Goal: Check status: Check status

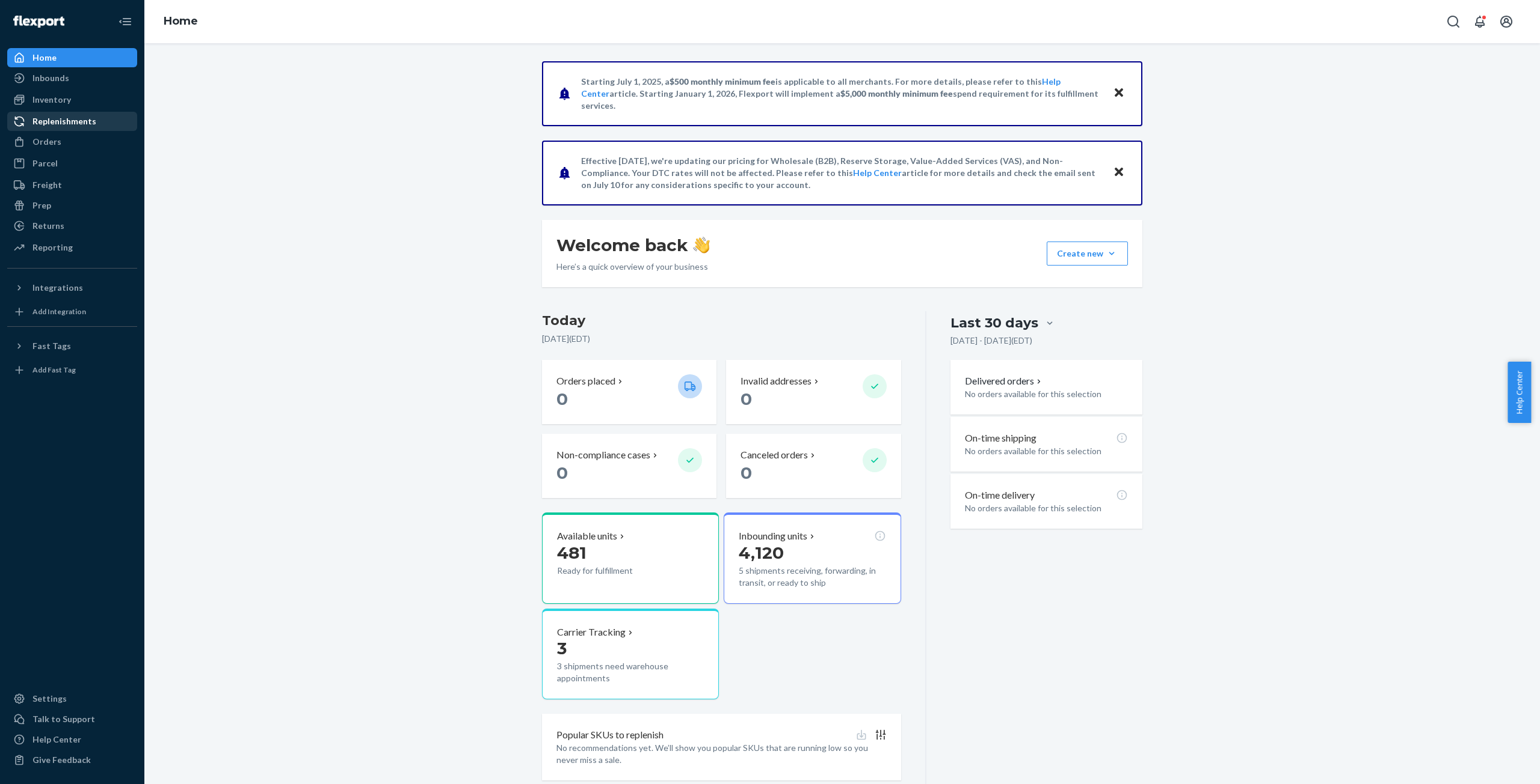
click at [47, 118] on div "Replenishments" at bounding box center [64, 122] width 64 height 12
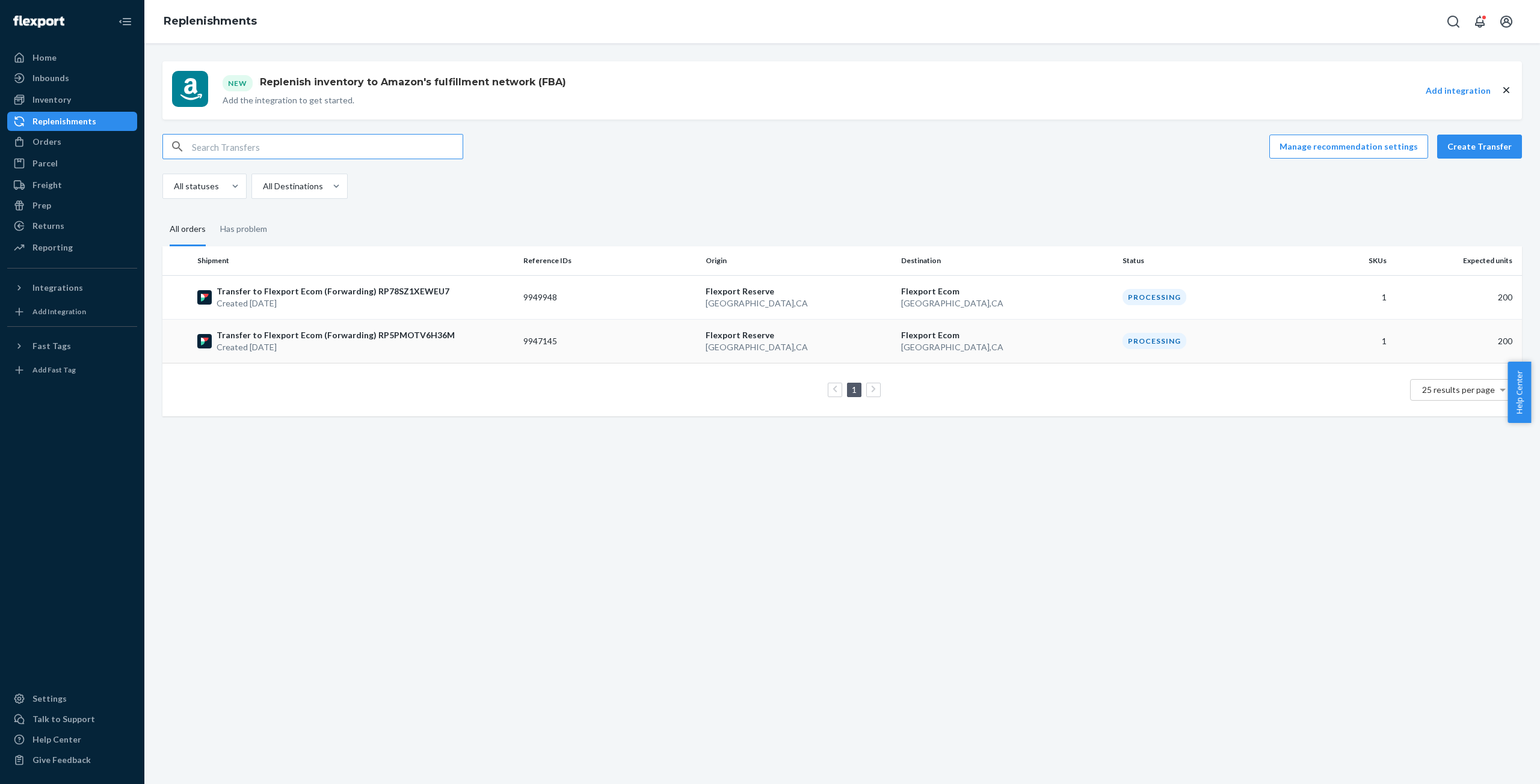
click at [255, 347] on p "Created [DATE]" at bounding box center [336, 347] width 238 height 12
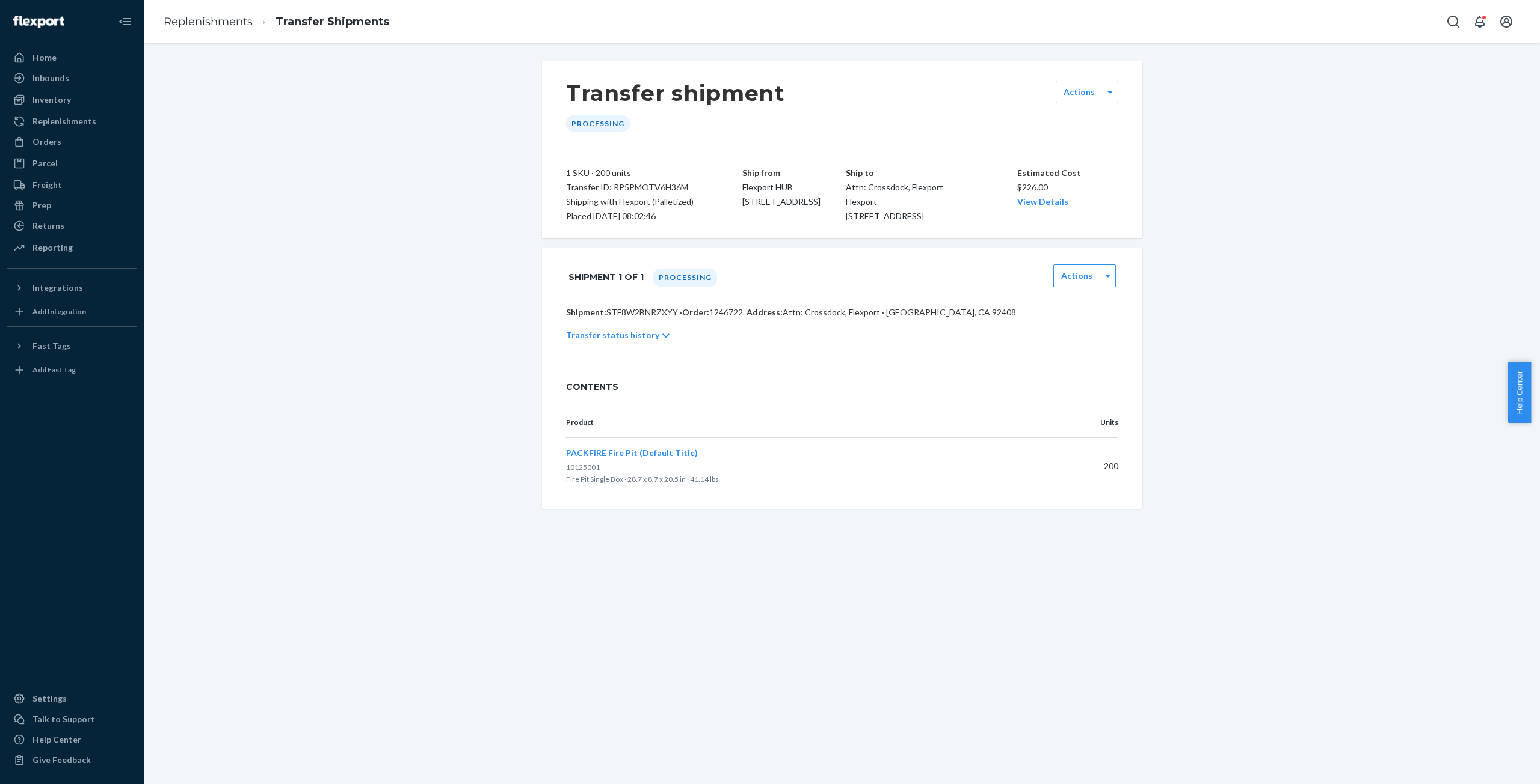
click at [662, 340] on icon at bounding box center [665, 336] width 7 height 8
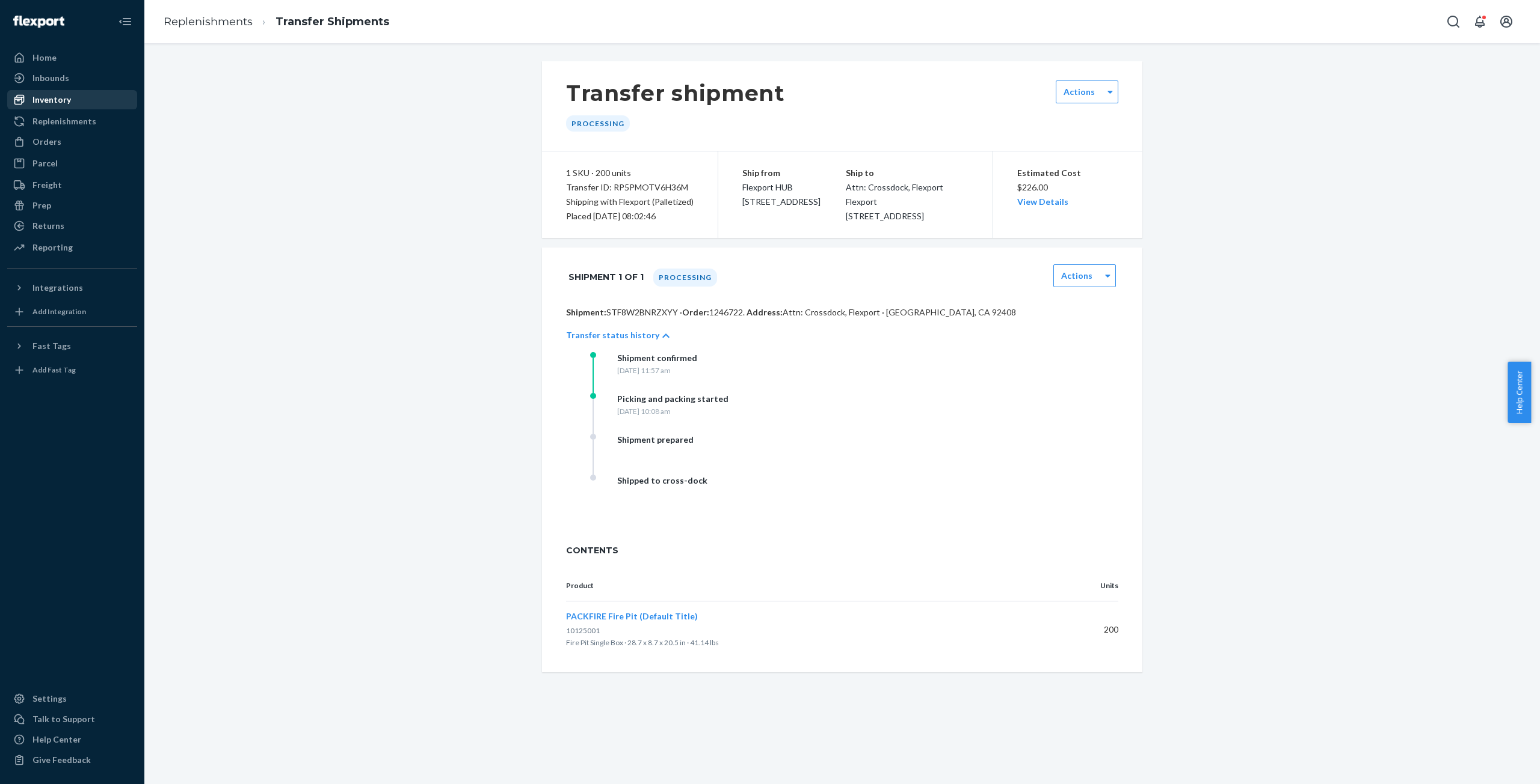
click at [46, 98] on div "Inventory" at bounding box center [51, 99] width 39 height 12
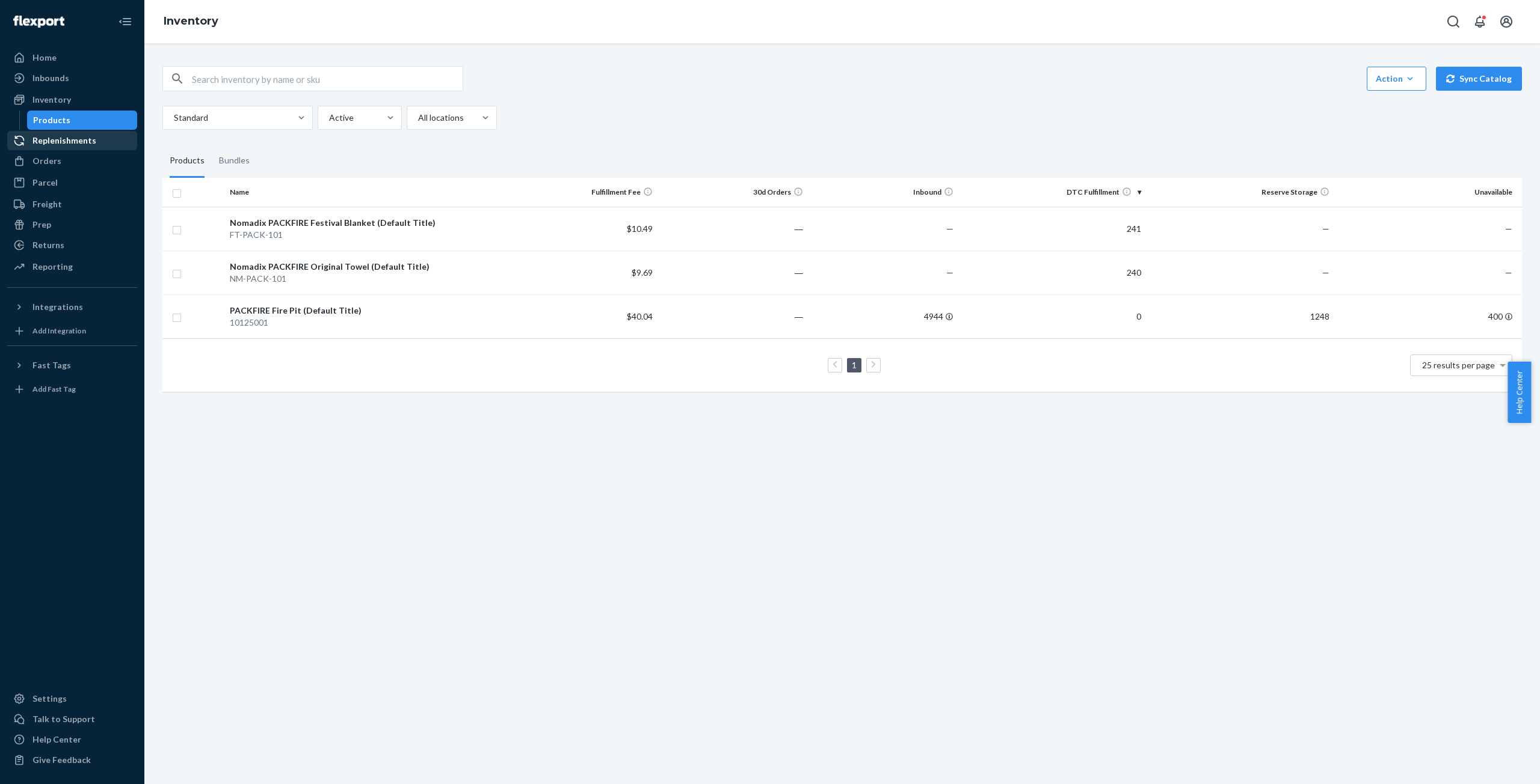
click at [54, 142] on div "Replenishments" at bounding box center [64, 141] width 64 height 12
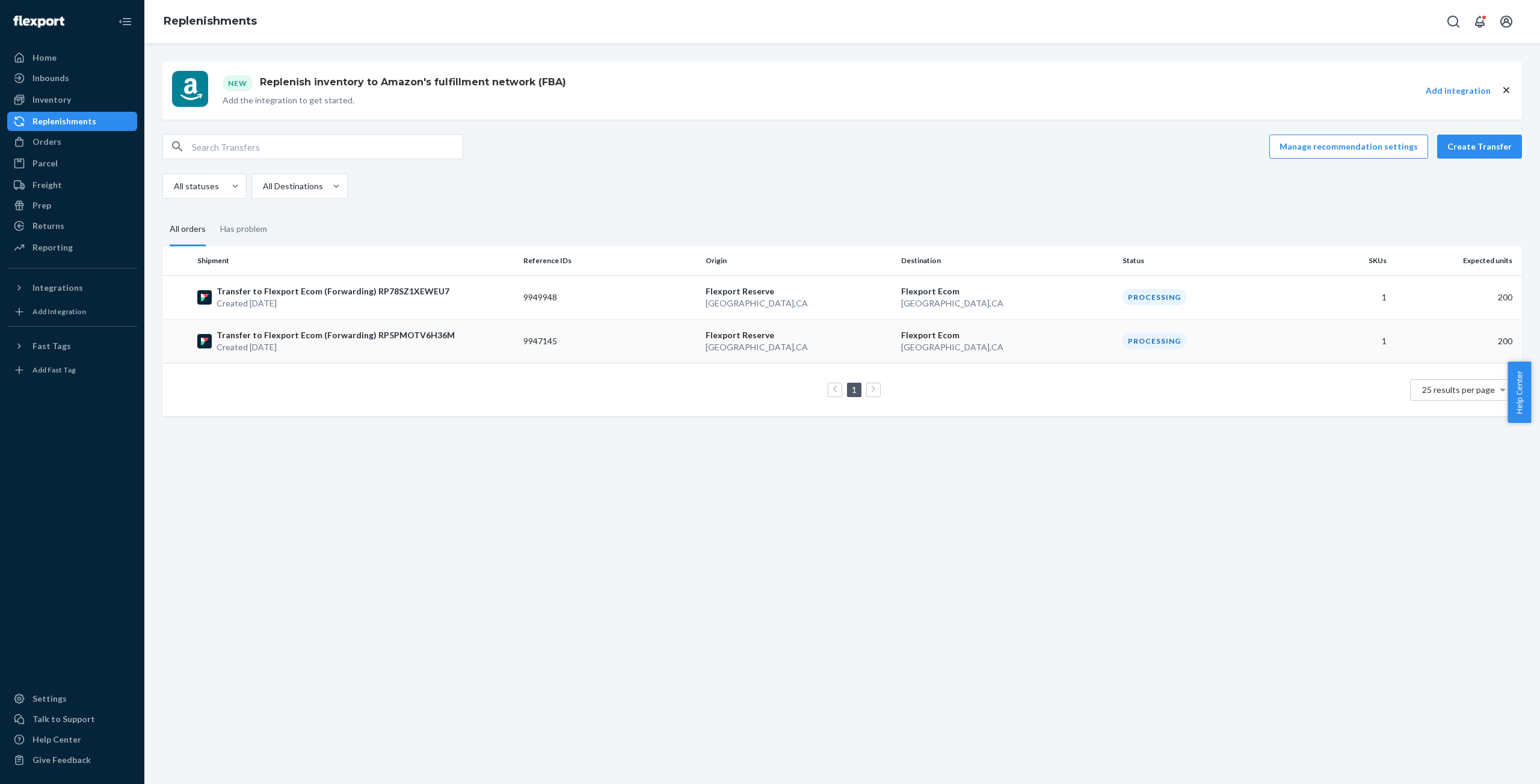
click at [257, 347] on p "Created [DATE]" at bounding box center [336, 347] width 238 height 12
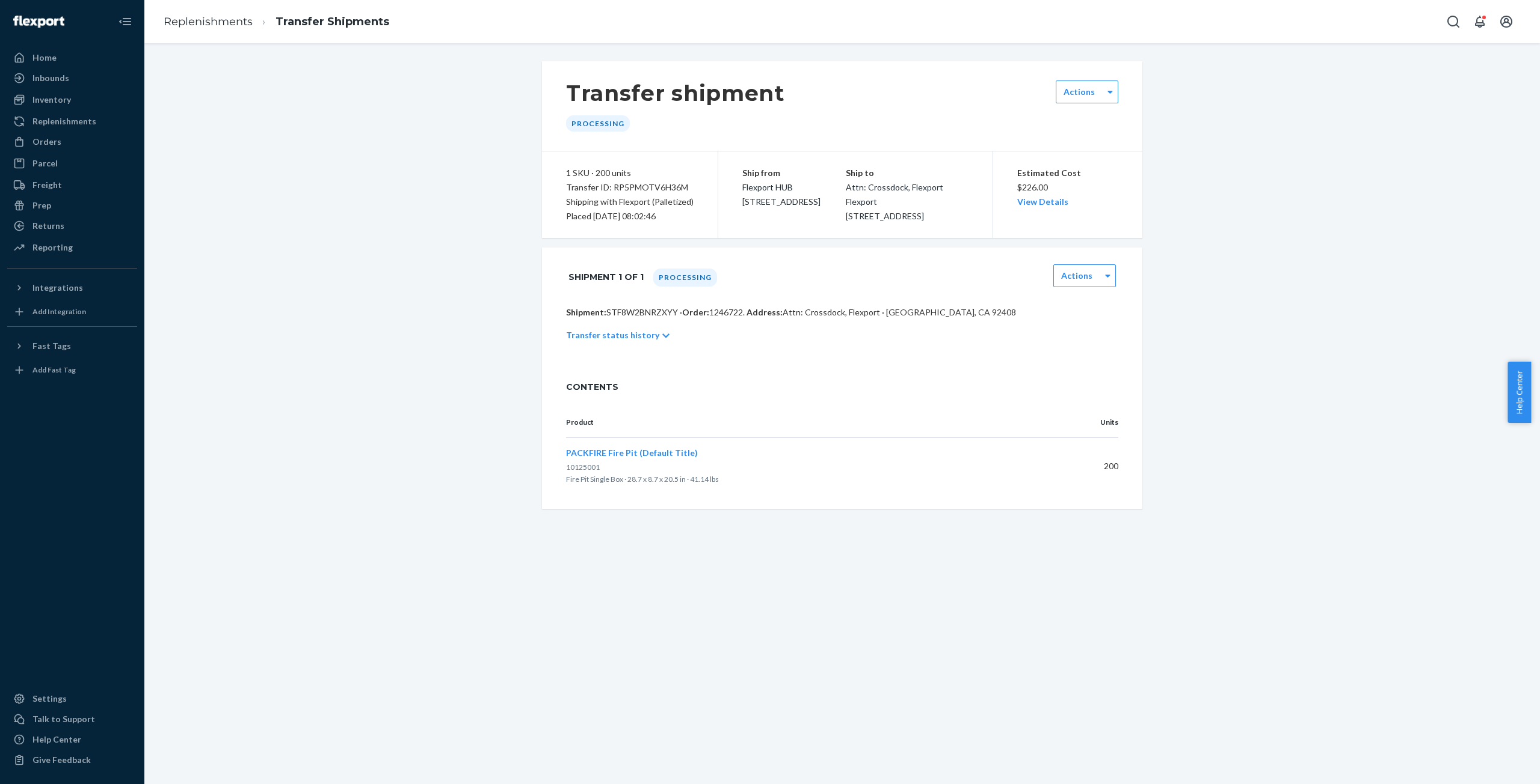
click at [648, 351] on div "Transfer status history" at bounding box center [842, 335] width 552 height 34
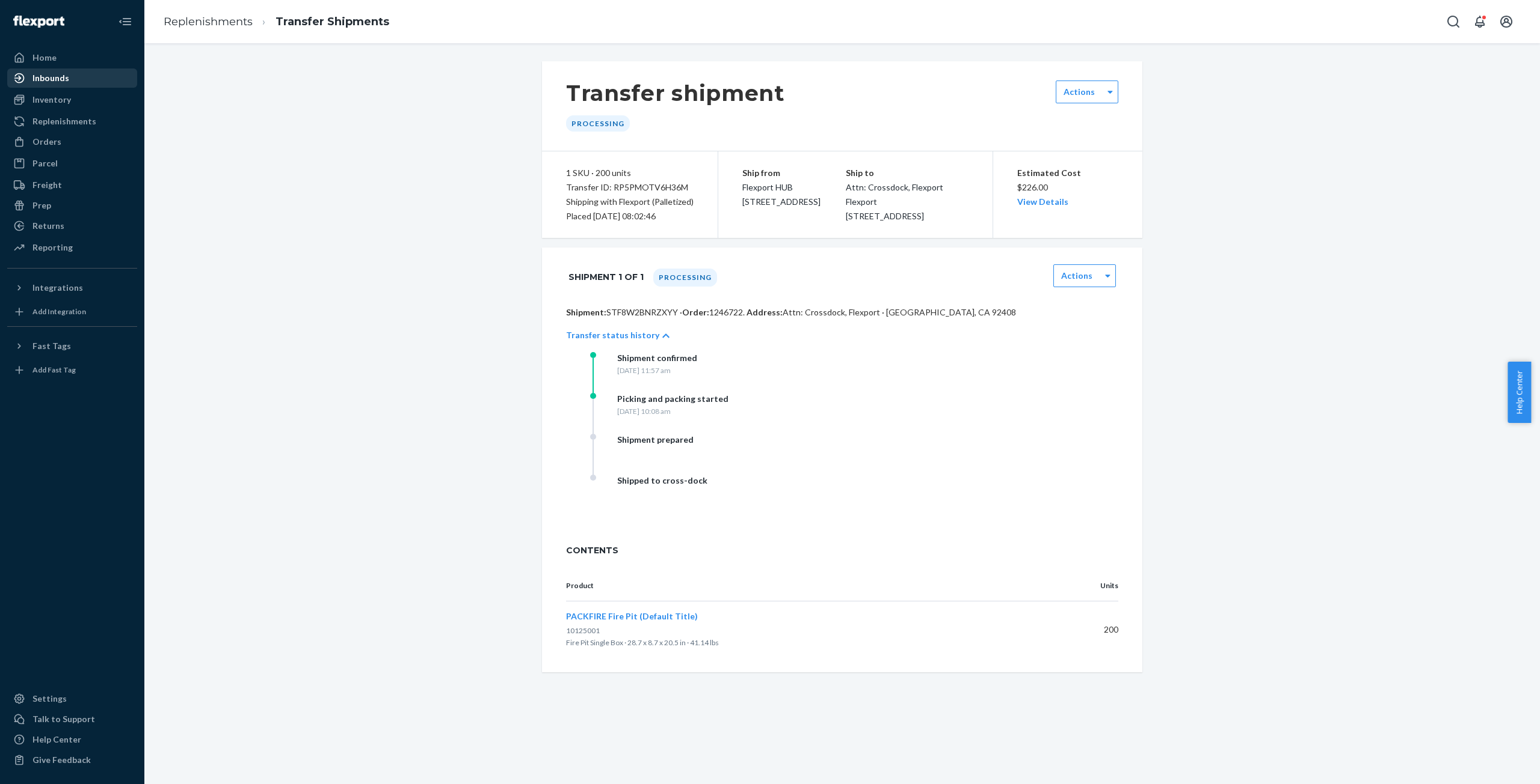
click at [56, 74] on div "Inbounds" at bounding box center [50, 78] width 36 height 12
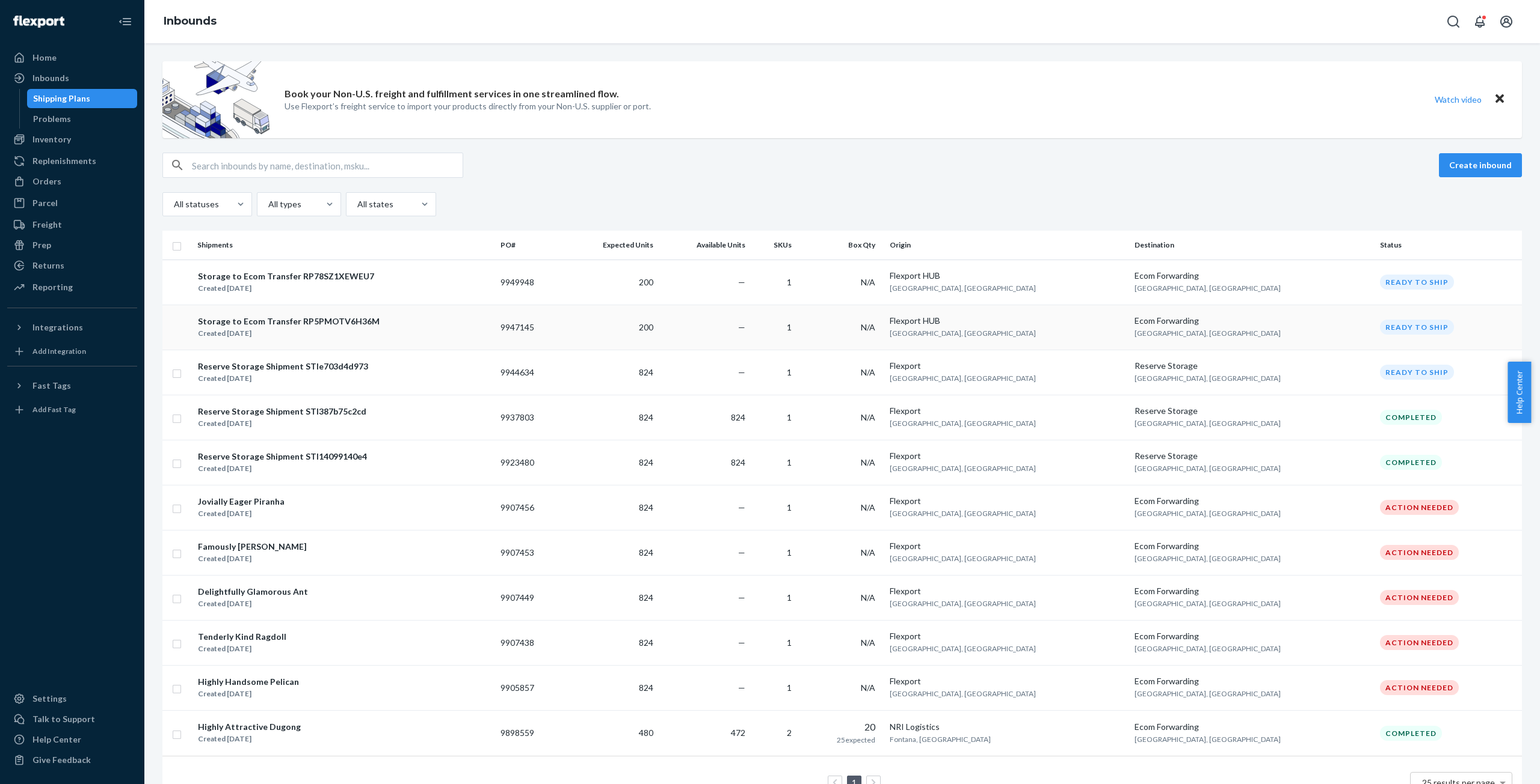
click at [276, 338] on div "Created [DATE]" at bounding box center [288, 333] width 181 height 12
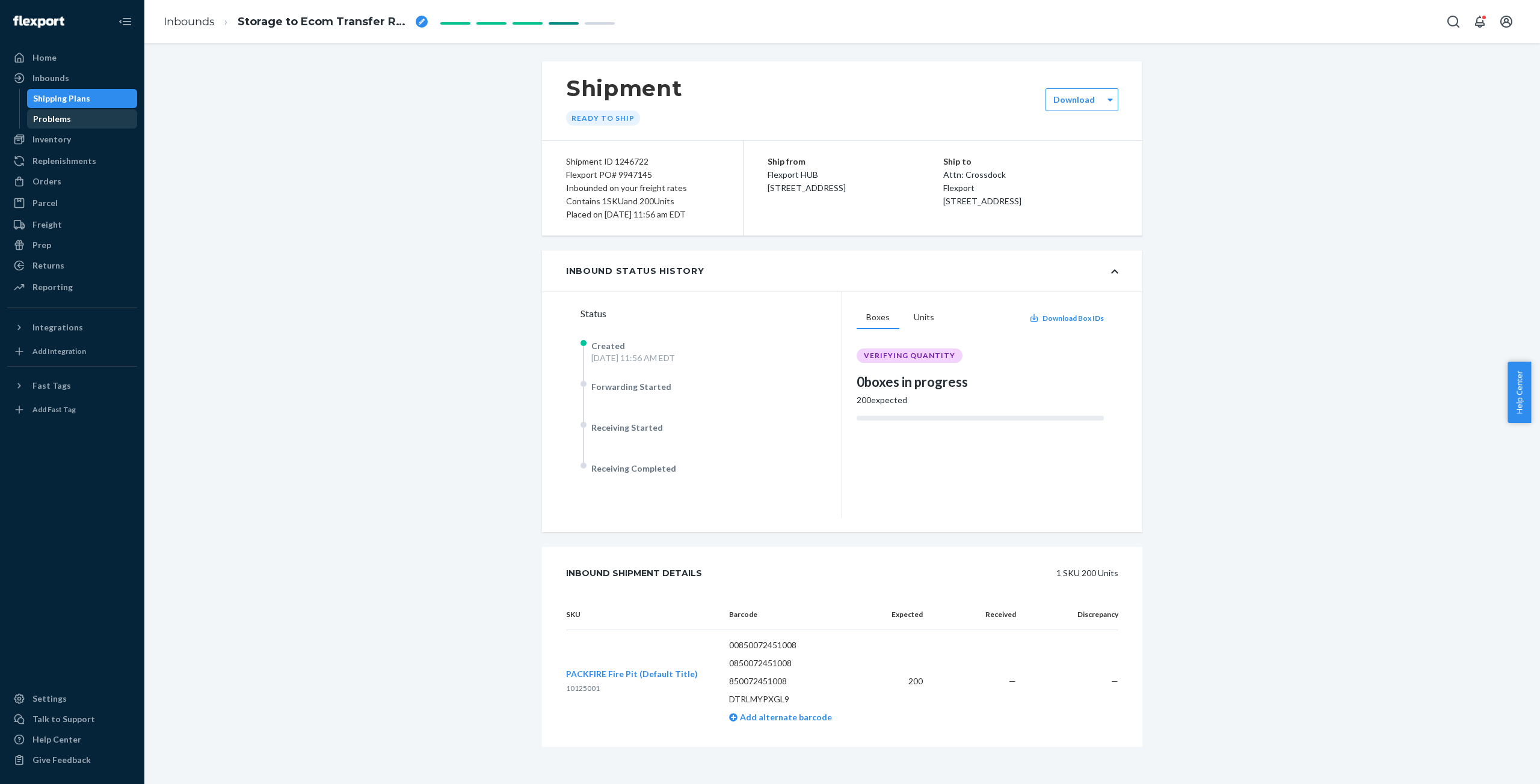
click at [66, 116] on div "Problems" at bounding box center [52, 119] width 38 height 12
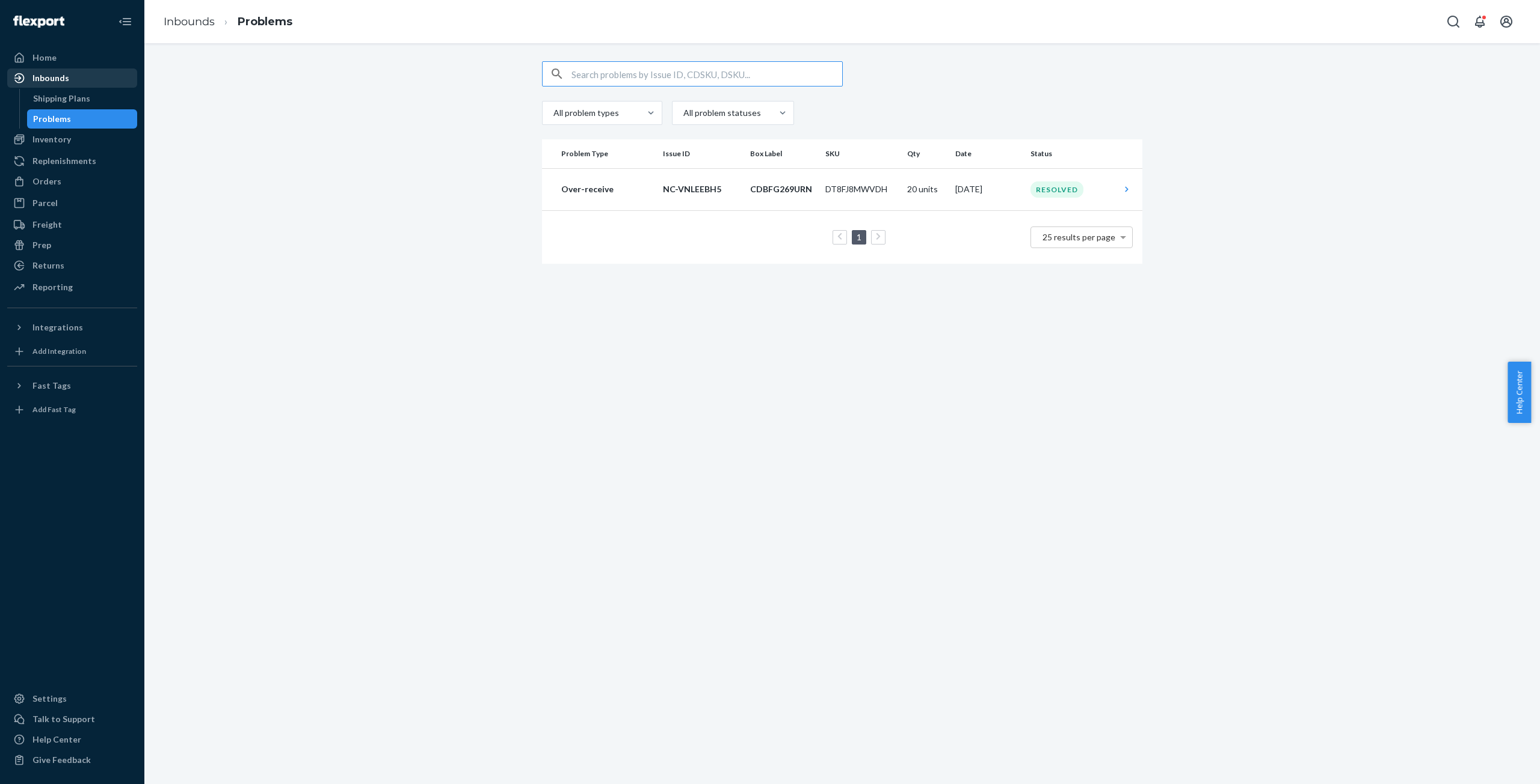
click at [49, 83] on div "Inbounds" at bounding box center [50, 78] width 36 height 12
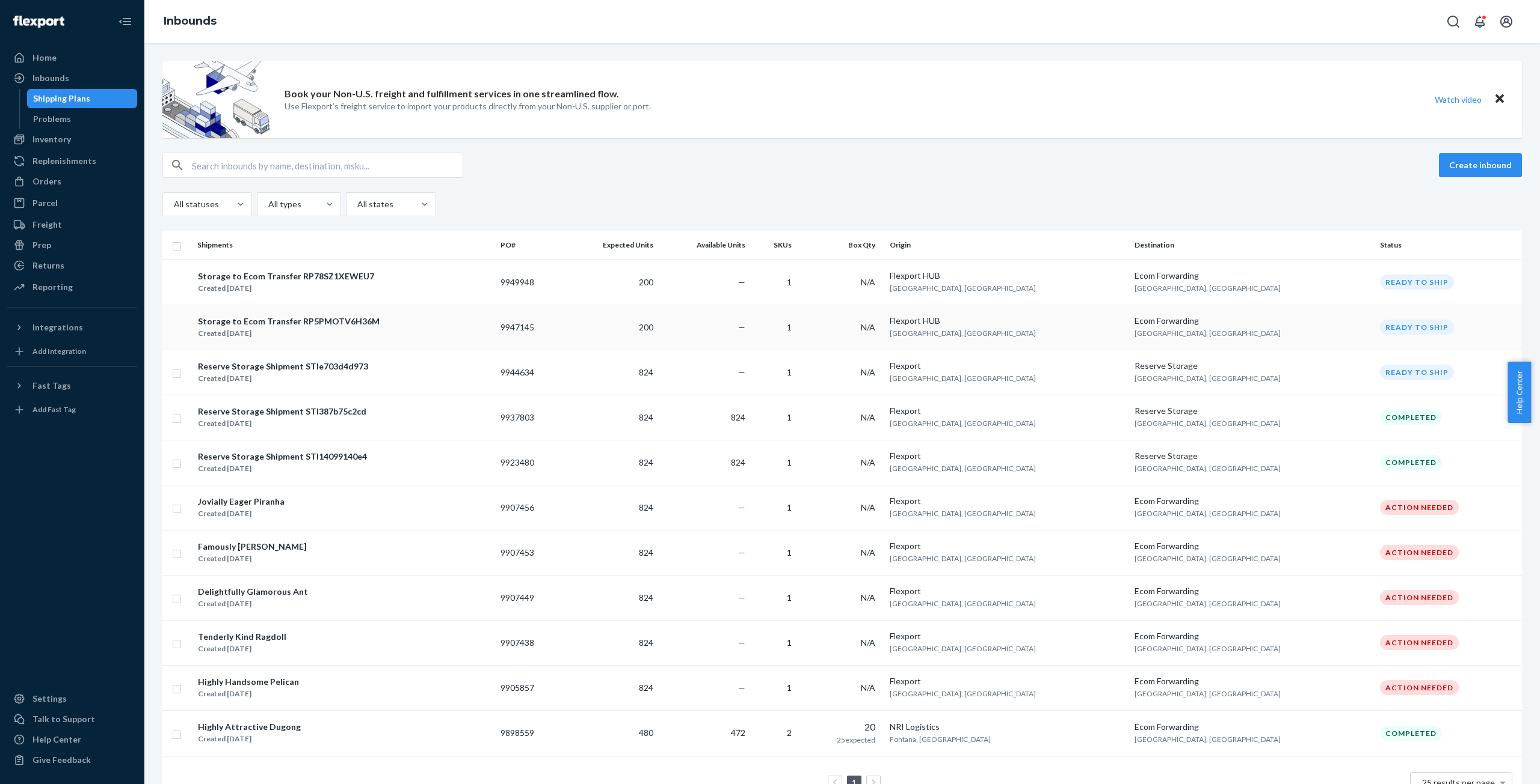
click at [261, 319] on div "Storage to Ecom Transfer RP5PMOTV6H36M" at bounding box center [288, 322] width 181 height 12
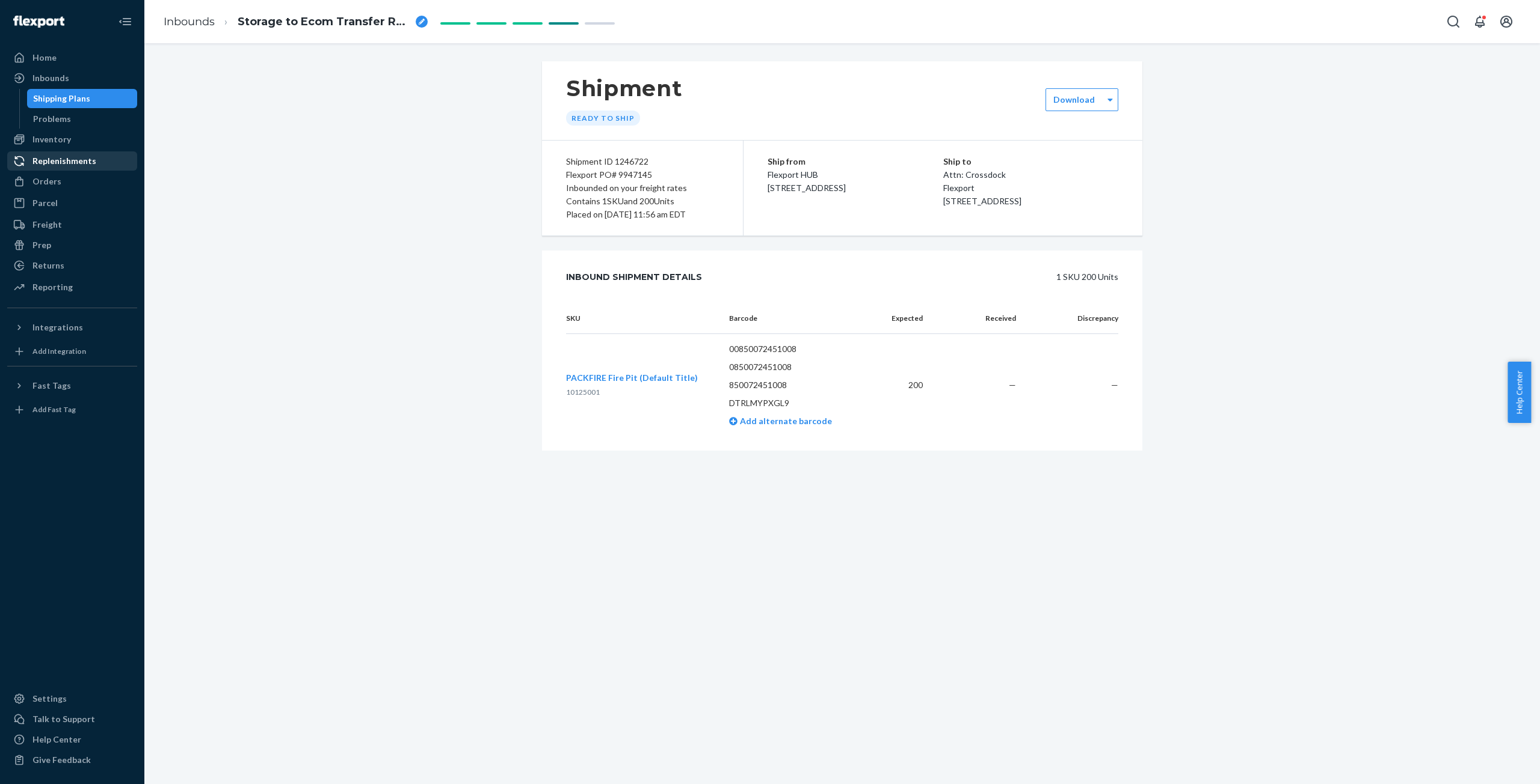
click at [61, 156] on div "Replenishments" at bounding box center [64, 161] width 64 height 12
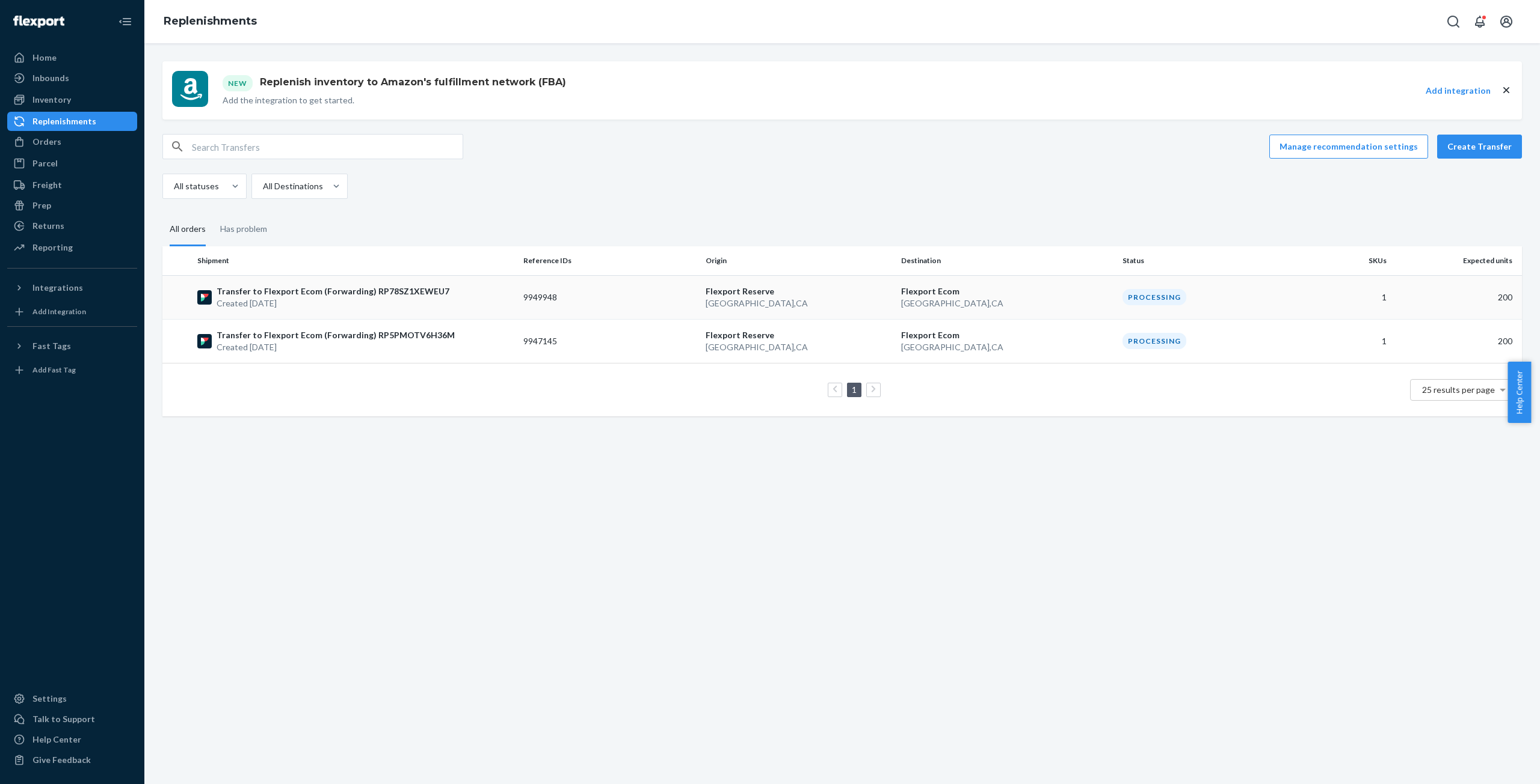
click at [259, 302] on p "Created [DATE]" at bounding box center [333, 304] width 233 height 12
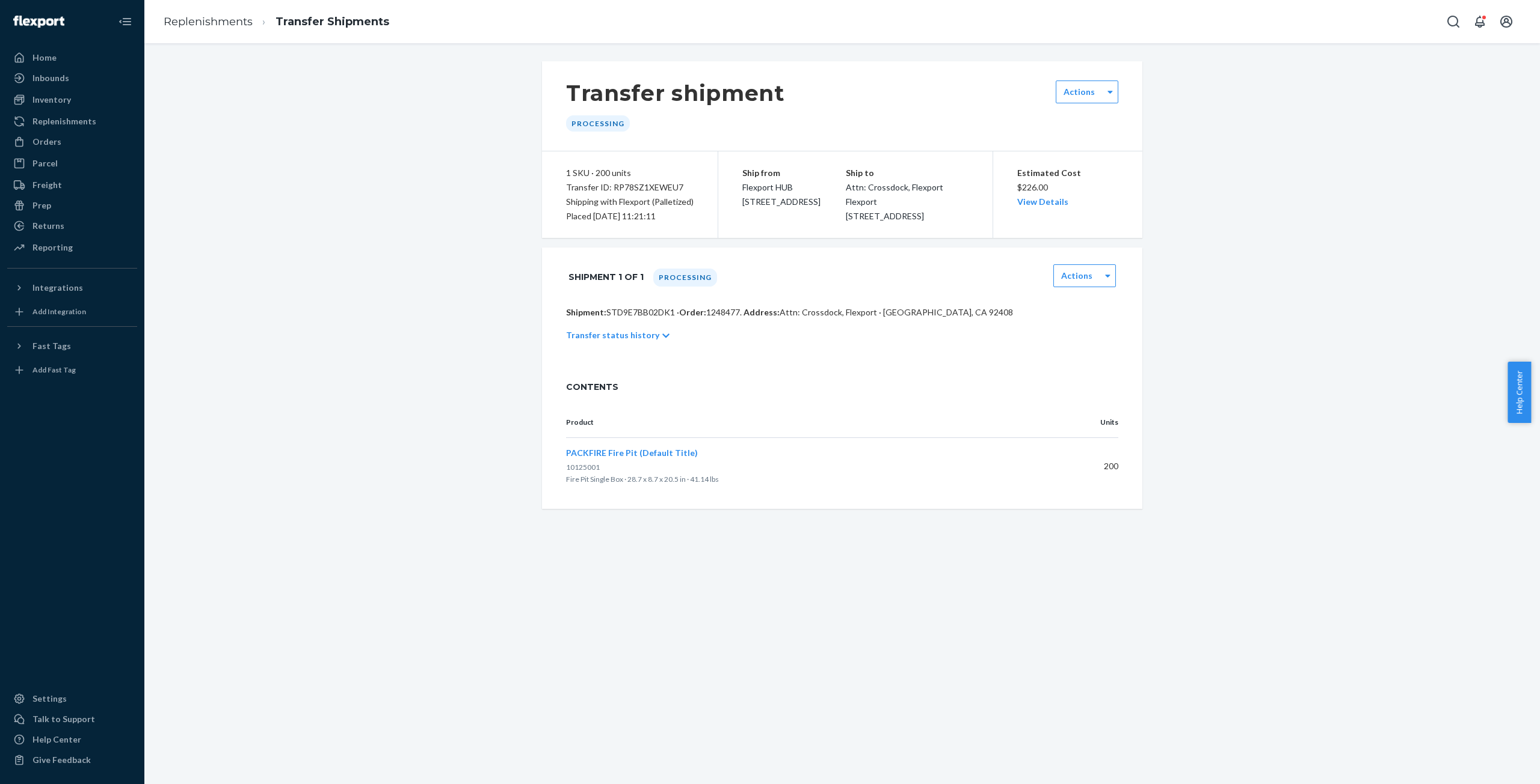
click at [662, 340] on icon at bounding box center [665, 336] width 7 height 8
